Goal: Check status: Check status

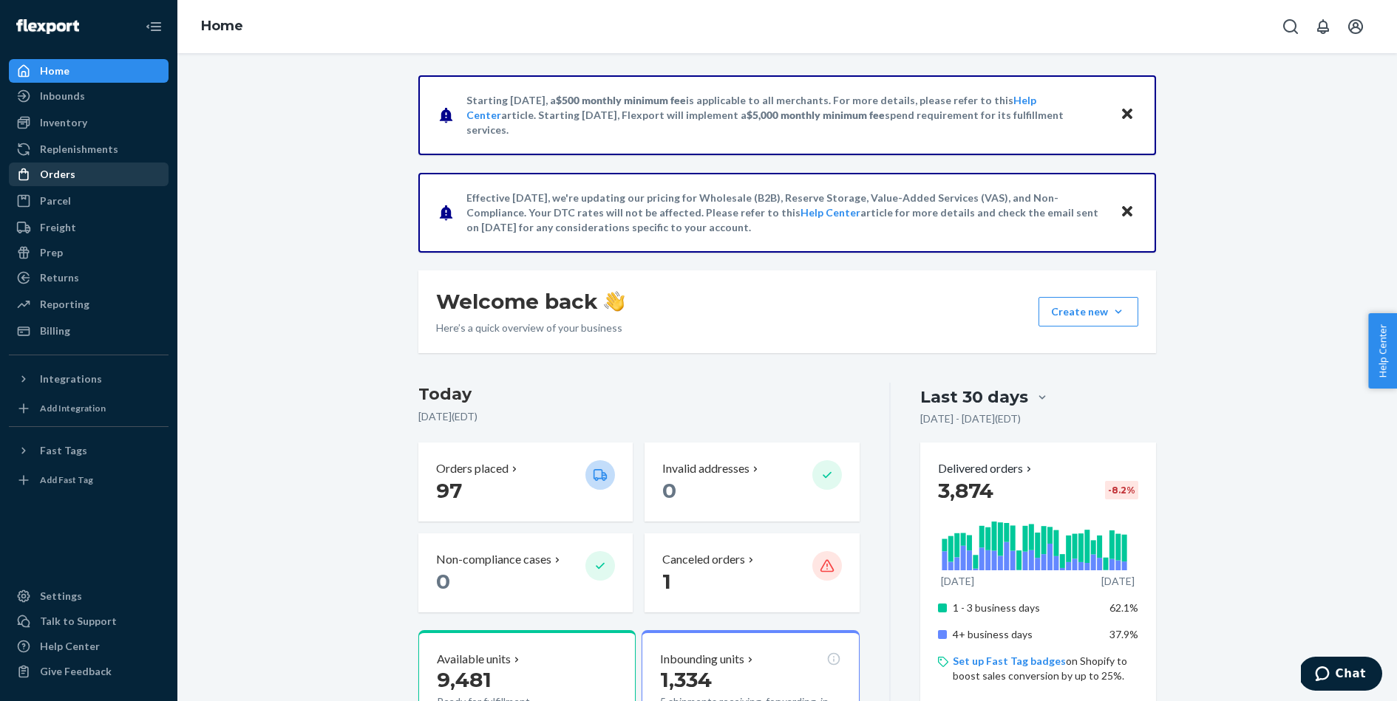
click at [84, 172] on div "Orders" at bounding box center [88, 174] width 157 height 21
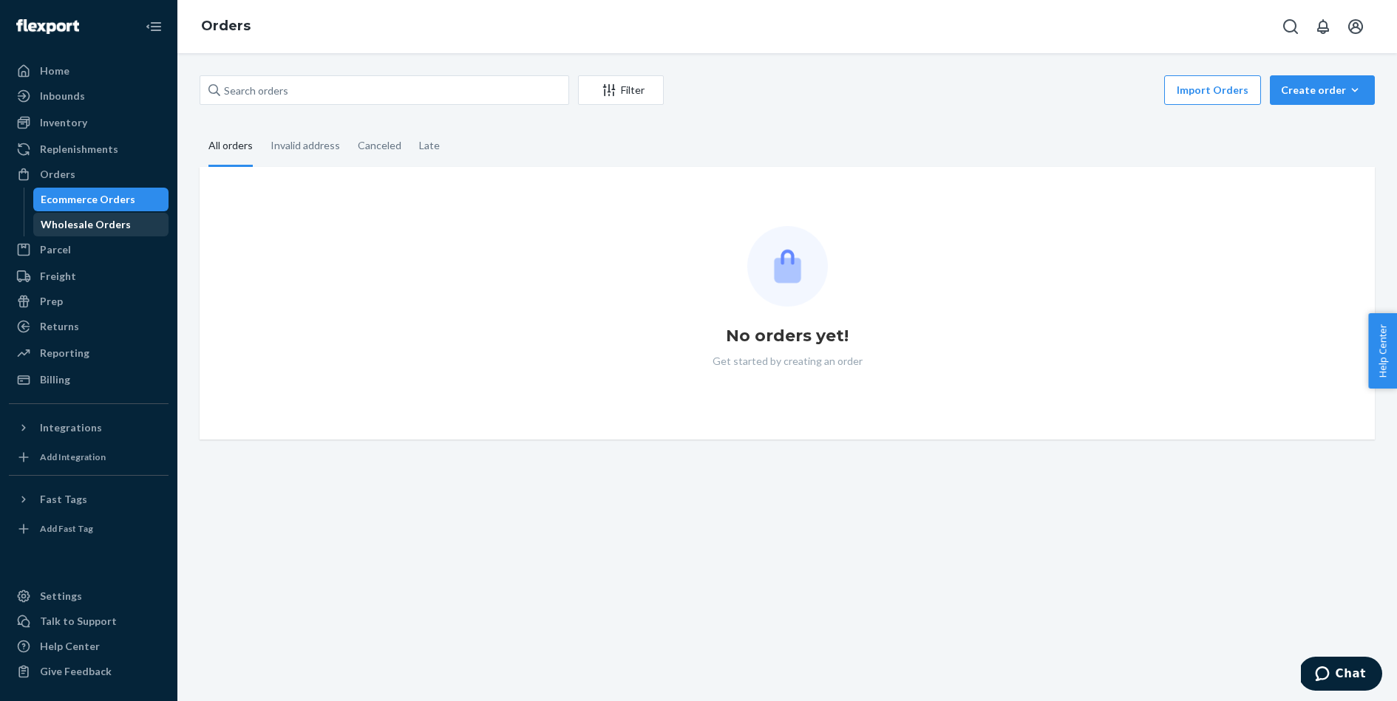
click at [93, 229] on div "Wholesale Orders" at bounding box center [86, 224] width 90 height 15
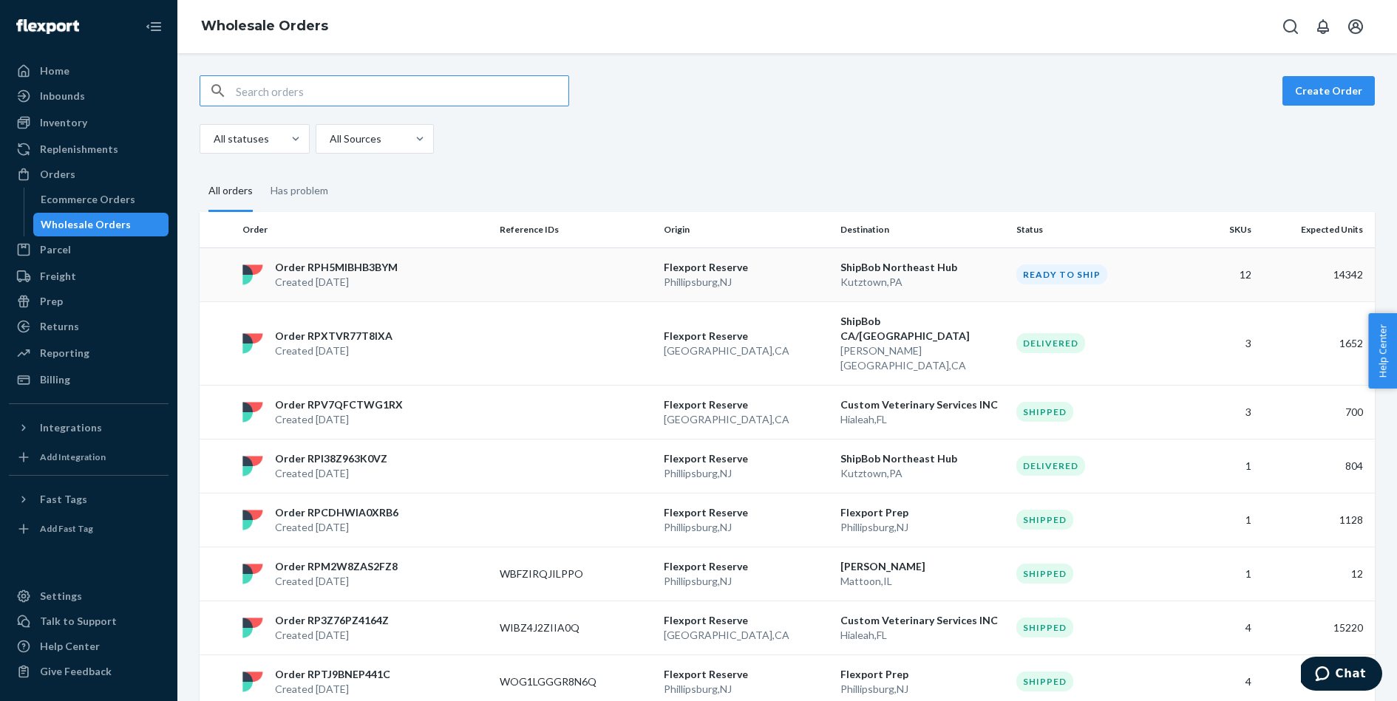
click at [346, 256] on td "Order RPH5MIBHB3BYM Created [DATE]" at bounding box center [364, 275] width 257 height 54
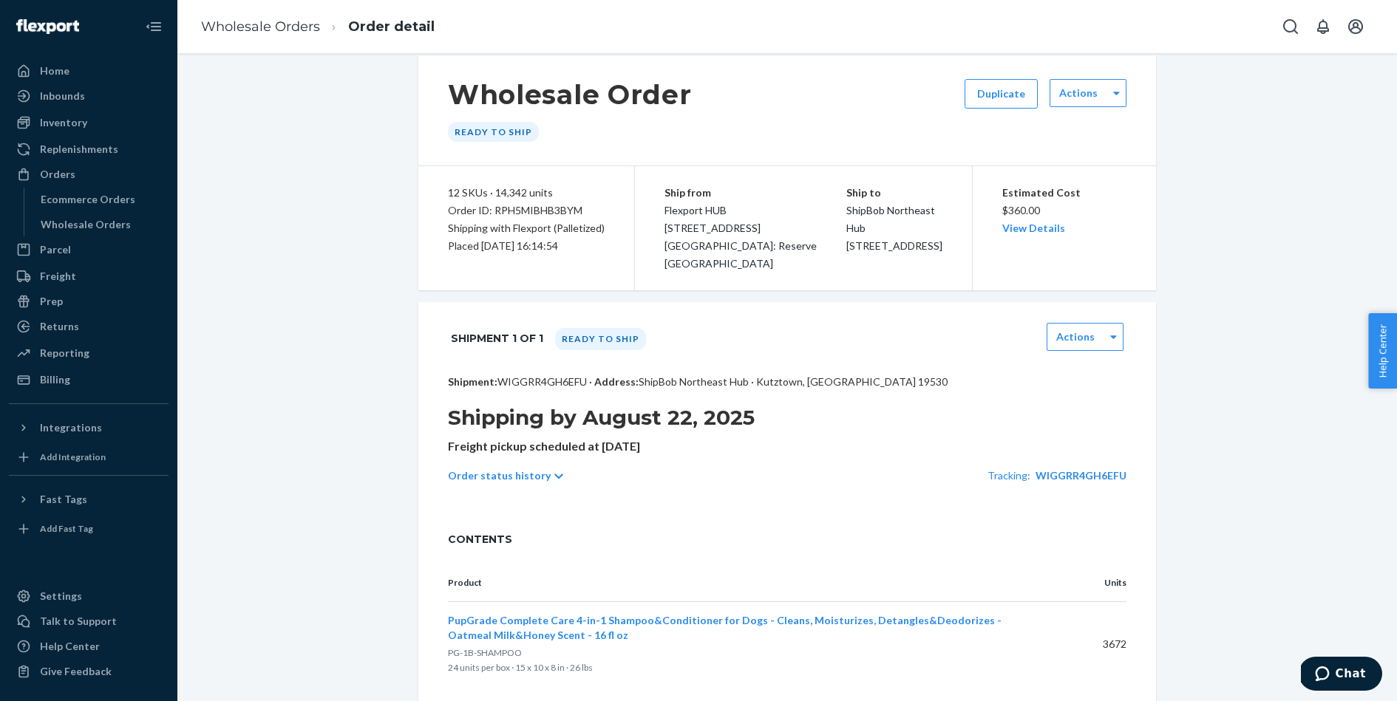
scroll to position [34, 0]
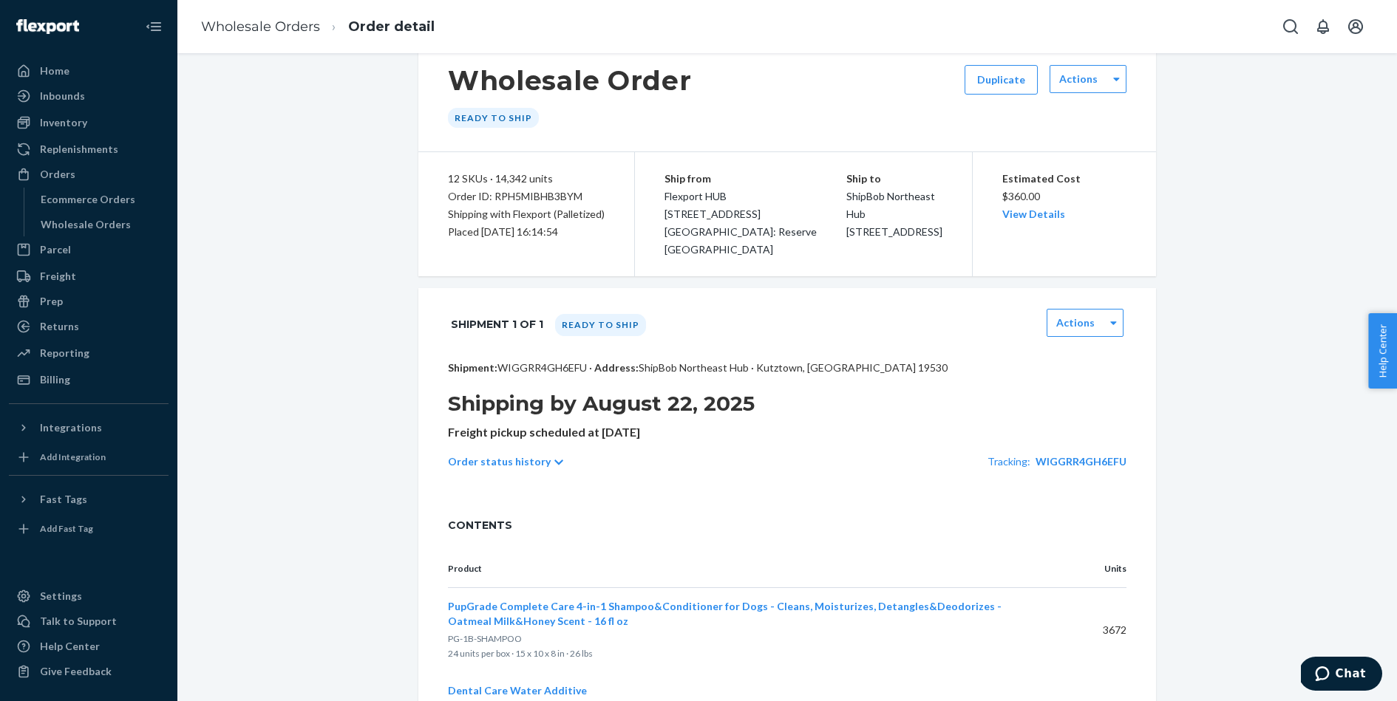
click at [538, 460] on p "Order status history" at bounding box center [499, 462] width 103 height 15
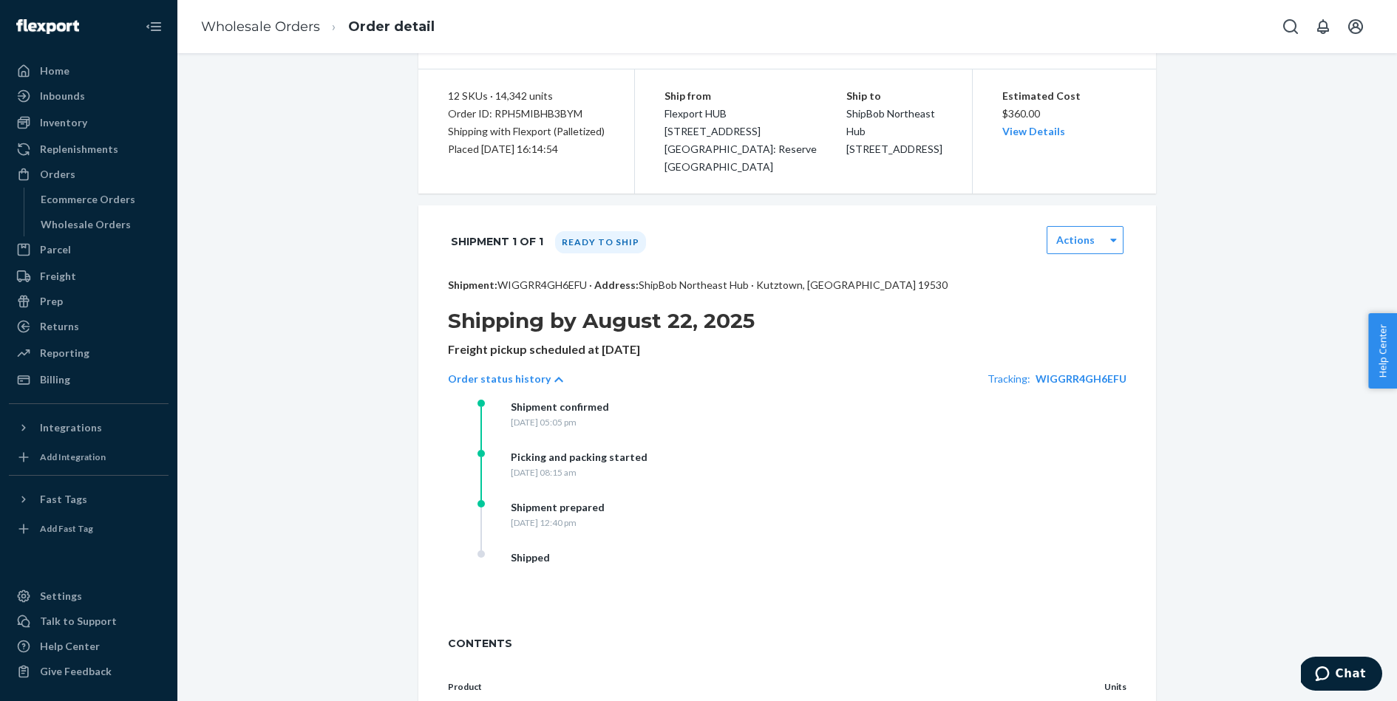
scroll to position [0, 0]
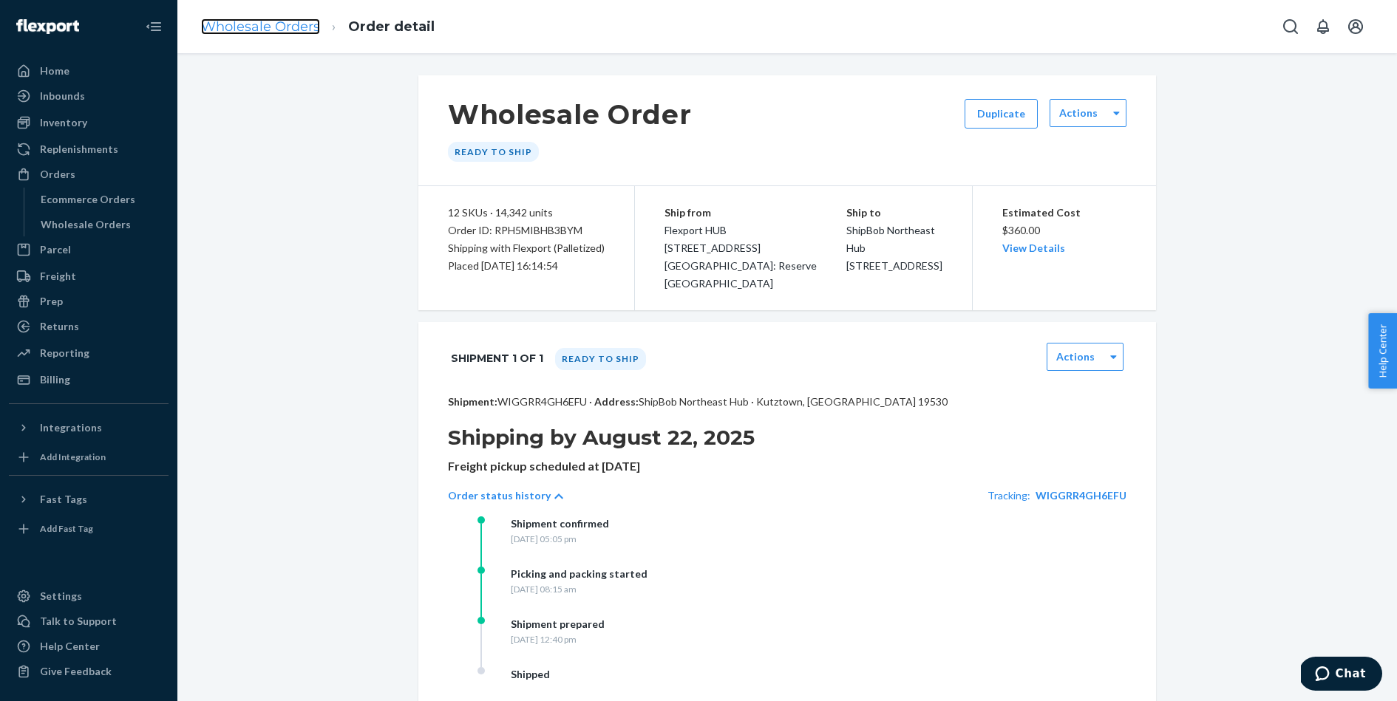
click at [268, 24] on link "Wholesale Orders" at bounding box center [260, 26] width 119 height 16
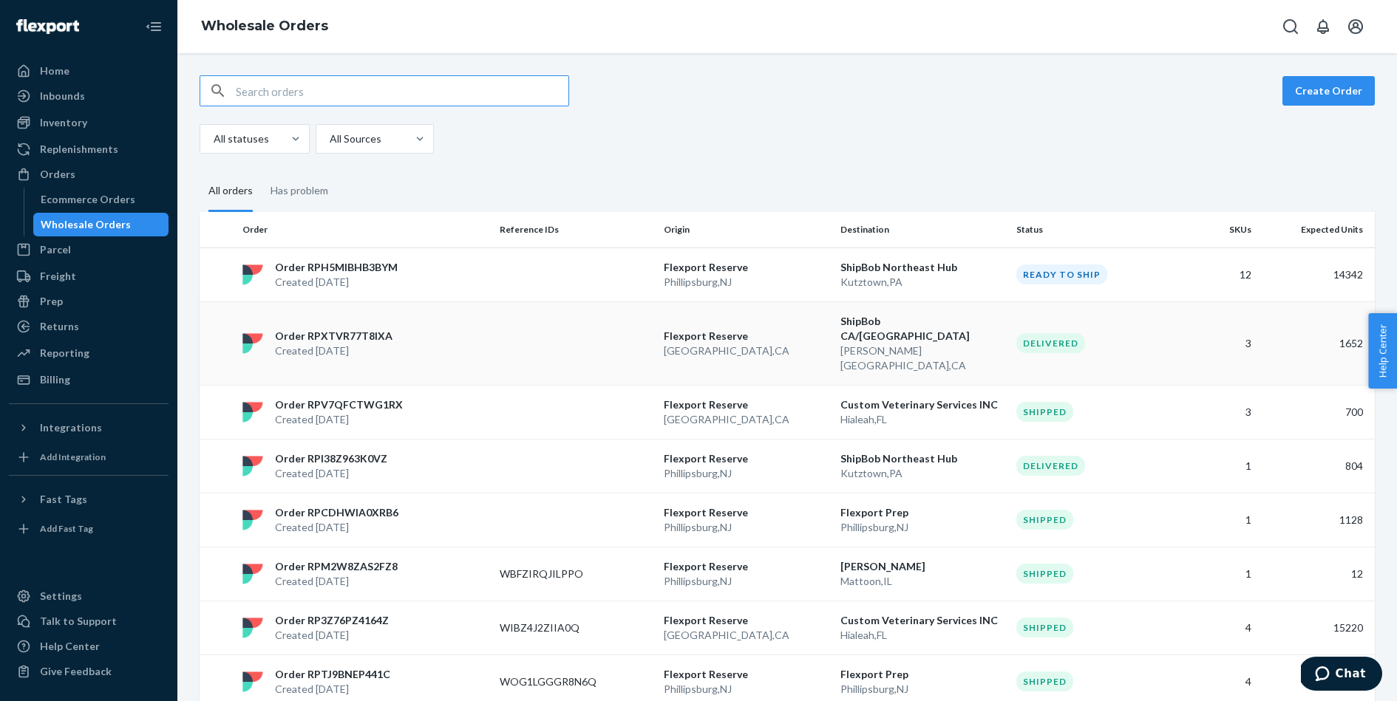
click at [325, 308] on td "Order RPXTVR77T8IXA Created [DATE]" at bounding box center [364, 344] width 257 height 84
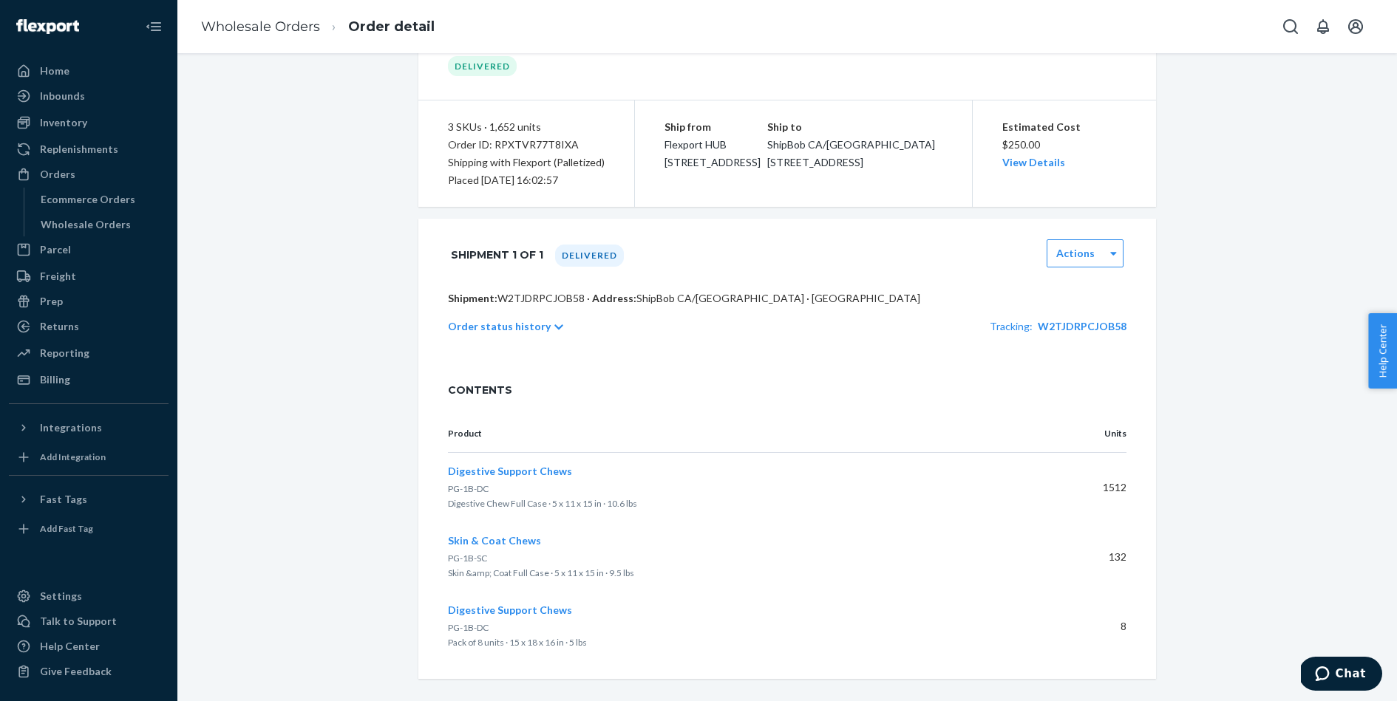
scroll to position [98, 0]
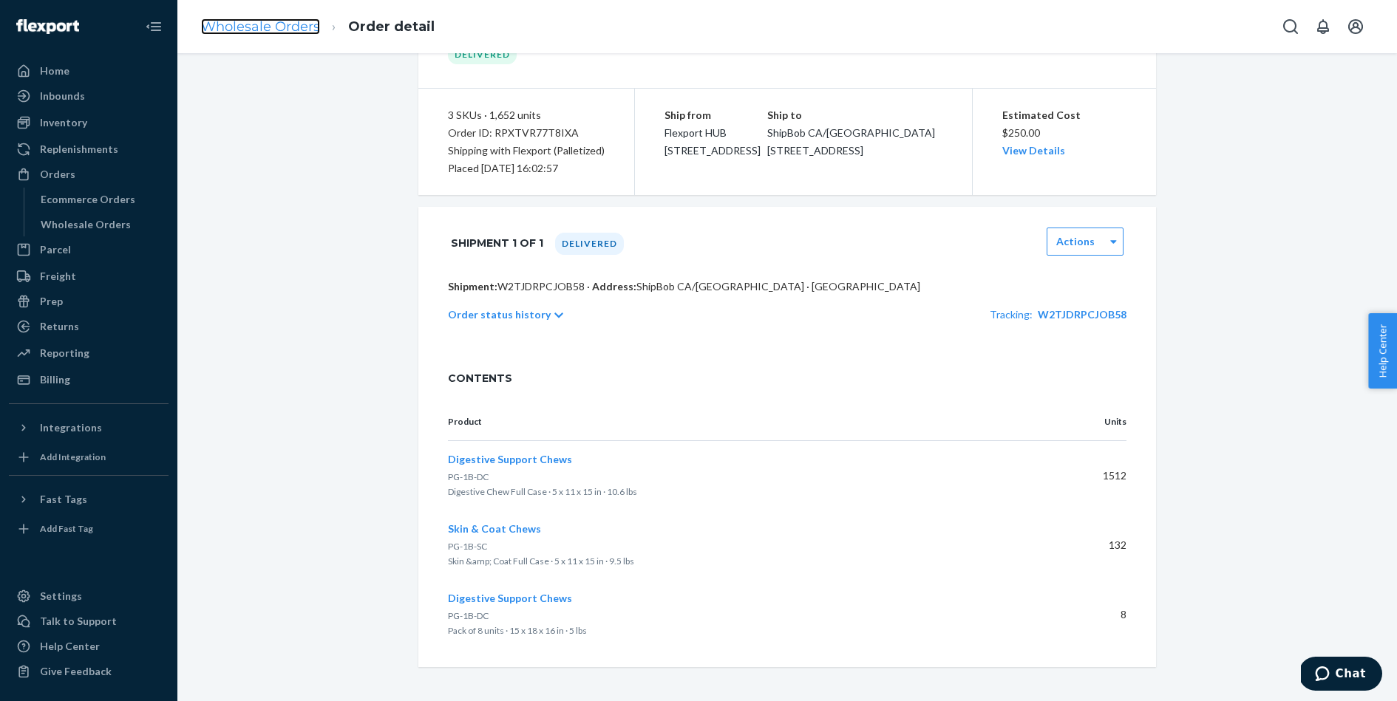
click at [274, 27] on link "Wholesale Orders" at bounding box center [260, 26] width 119 height 16
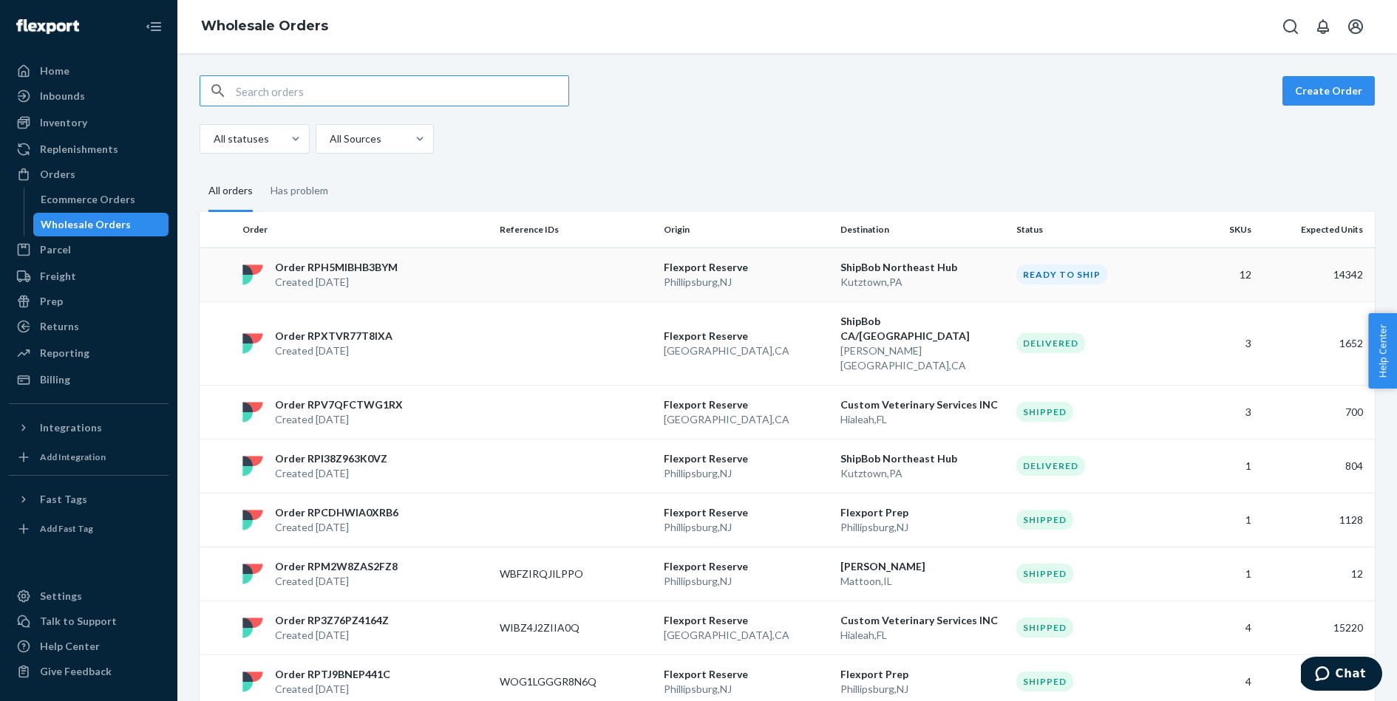
click at [378, 281] on p "Created [DATE]" at bounding box center [336, 282] width 123 height 15
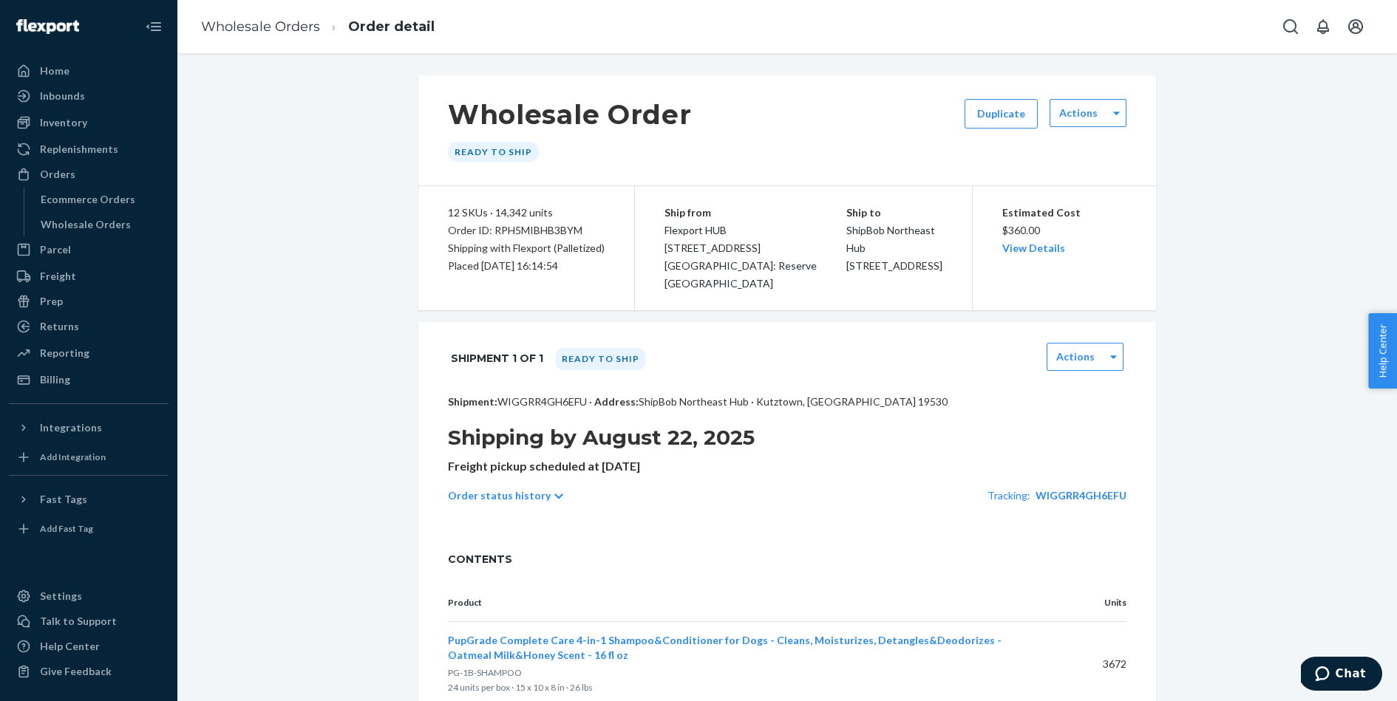
click at [556, 638] on span "PupGrade Complete Care 4-in-1 Shampoo&Conditioner for Dogs - Cleans, Moisturize…" at bounding box center [725, 647] width 554 height 27
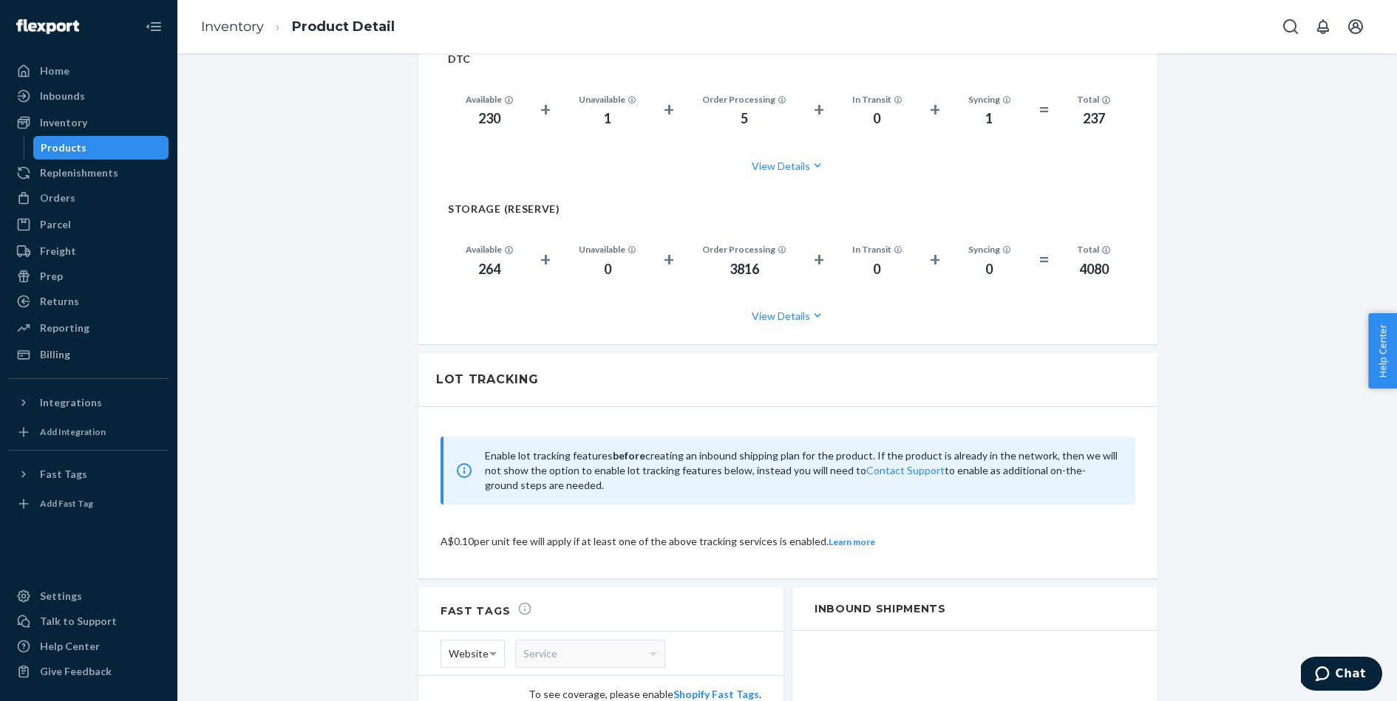
scroll to position [1217, 0]
